Goal: Navigation & Orientation: Find specific page/section

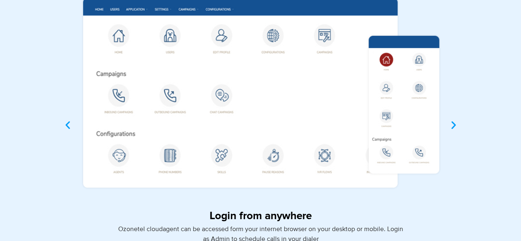
scroll to position [2400, 0]
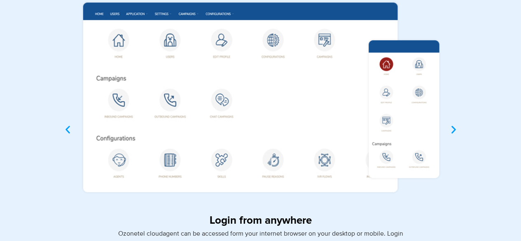
click at [65, 128] on icon "Previous slide" at bounding box center [68, 130] width 10 height 10
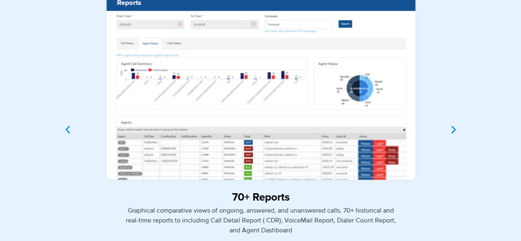
click at [173, 112] on img "4 / 4" at bounding box center [260, 88] width 379 height 192
click at [452, 125] on icon "Next slide" at bounding box center [453, 130] width 10 height 10
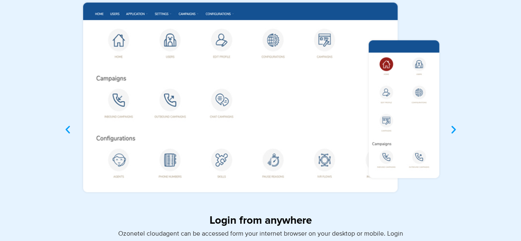
click at [452, 125] on icon "Next slide" at bounding box center [453, 130] width 10 height 10
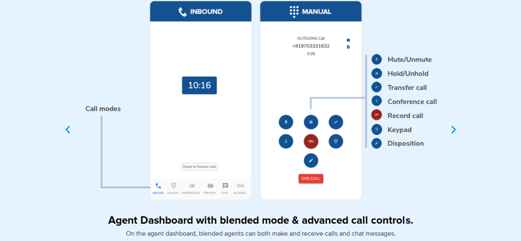
click at [452, 125] on icon "Next slide" at bounding box center [453, 130] width 10 height 10
